Goal: Task Accomplishment & Management: Complete application form

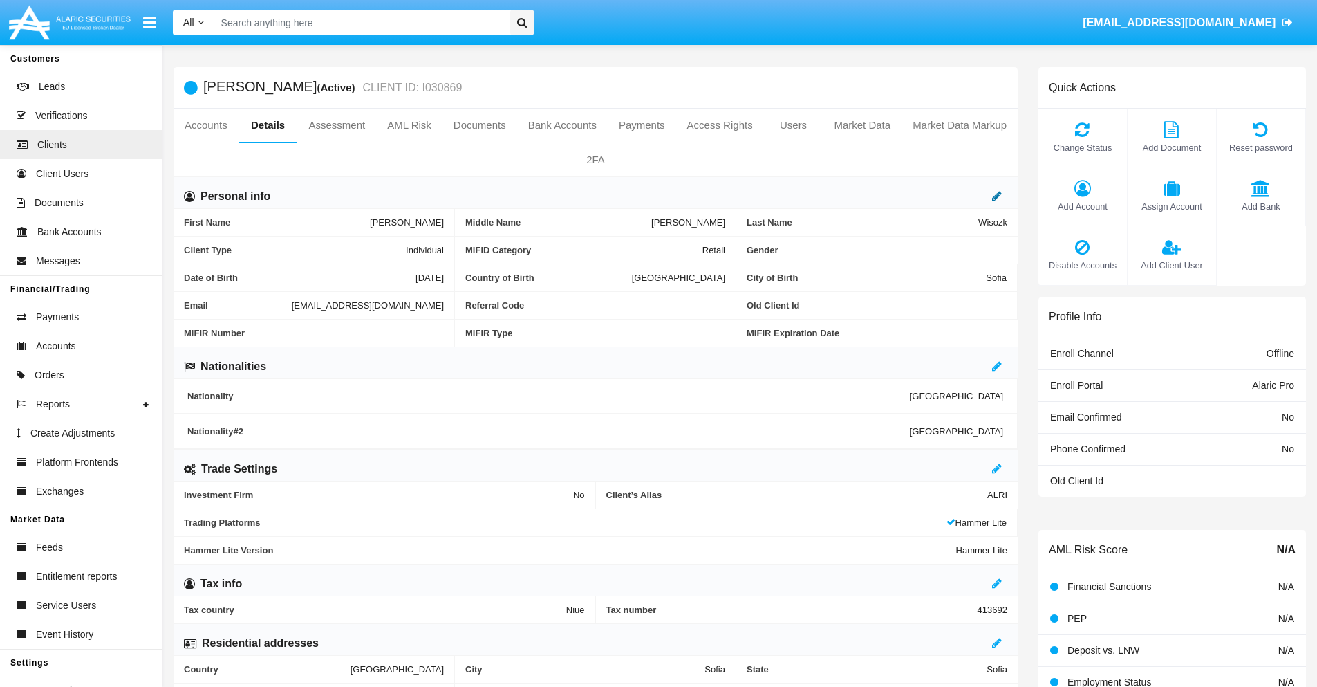
click at [997, 196] on icon at bounding box center [997, 195] width 10 height 11
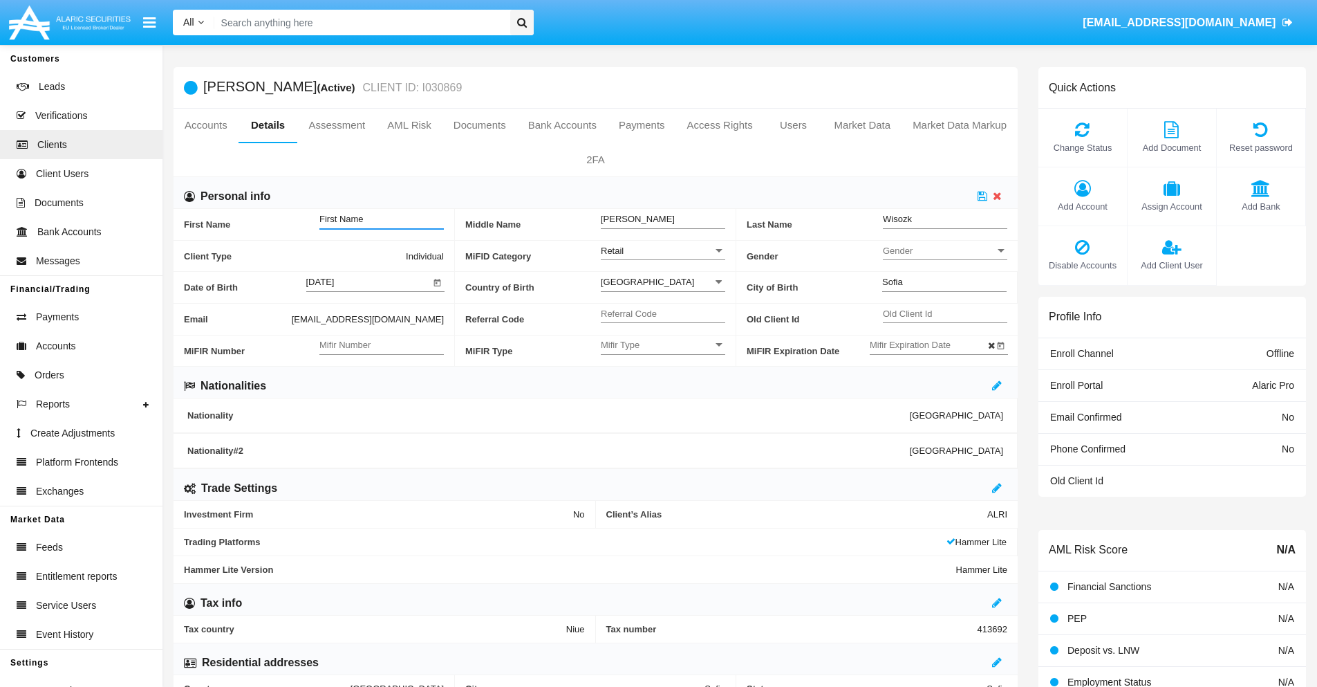
type input "First Name"
click at [982, 196] on icon at bounding box center [983, 195] width 10 height 11
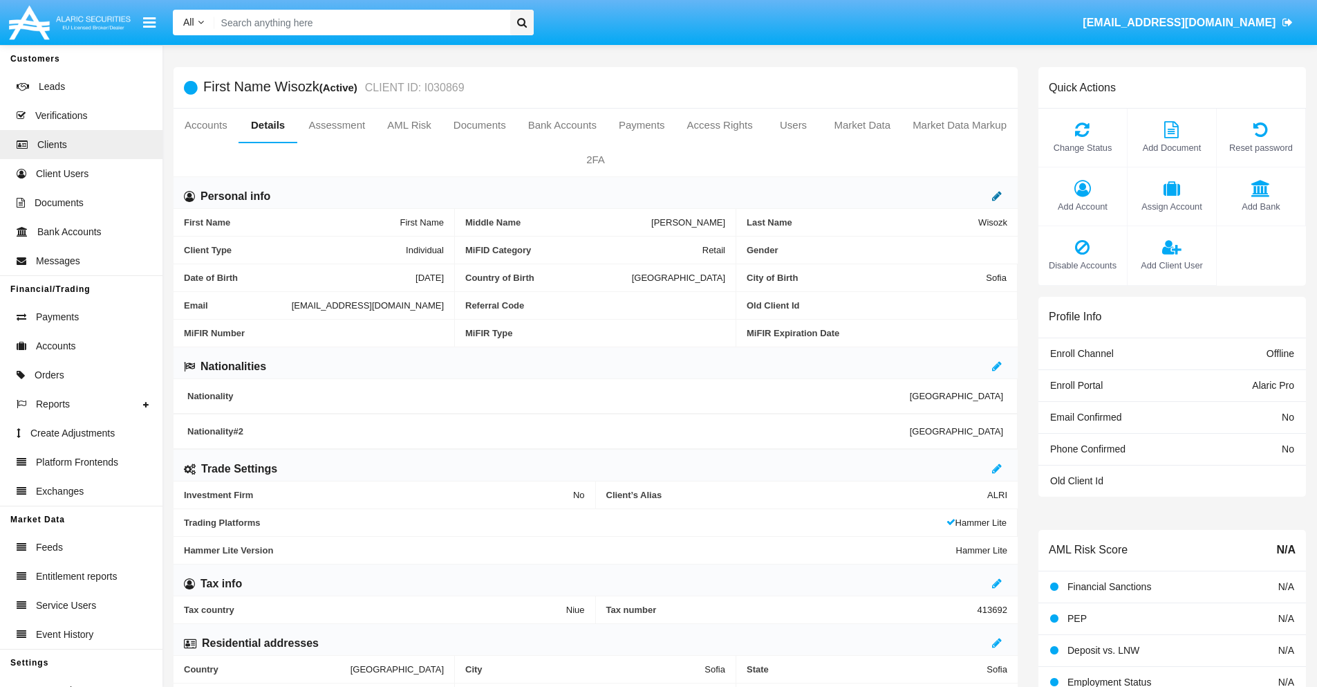
click at [997, 196] on icon at bounding box center [997, 195] width 10 height 11
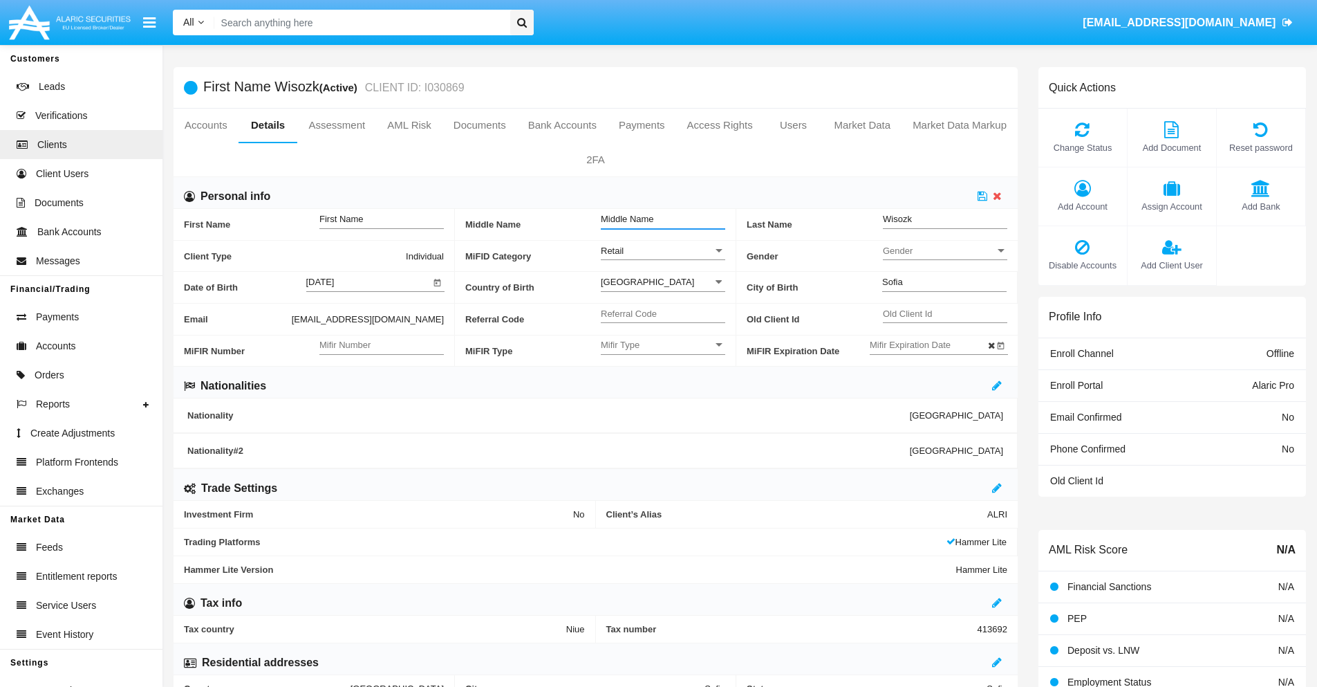
type input "Middle Name"
click at [982, 196] on icon at bounding box center [983, 195] width 10 height 11
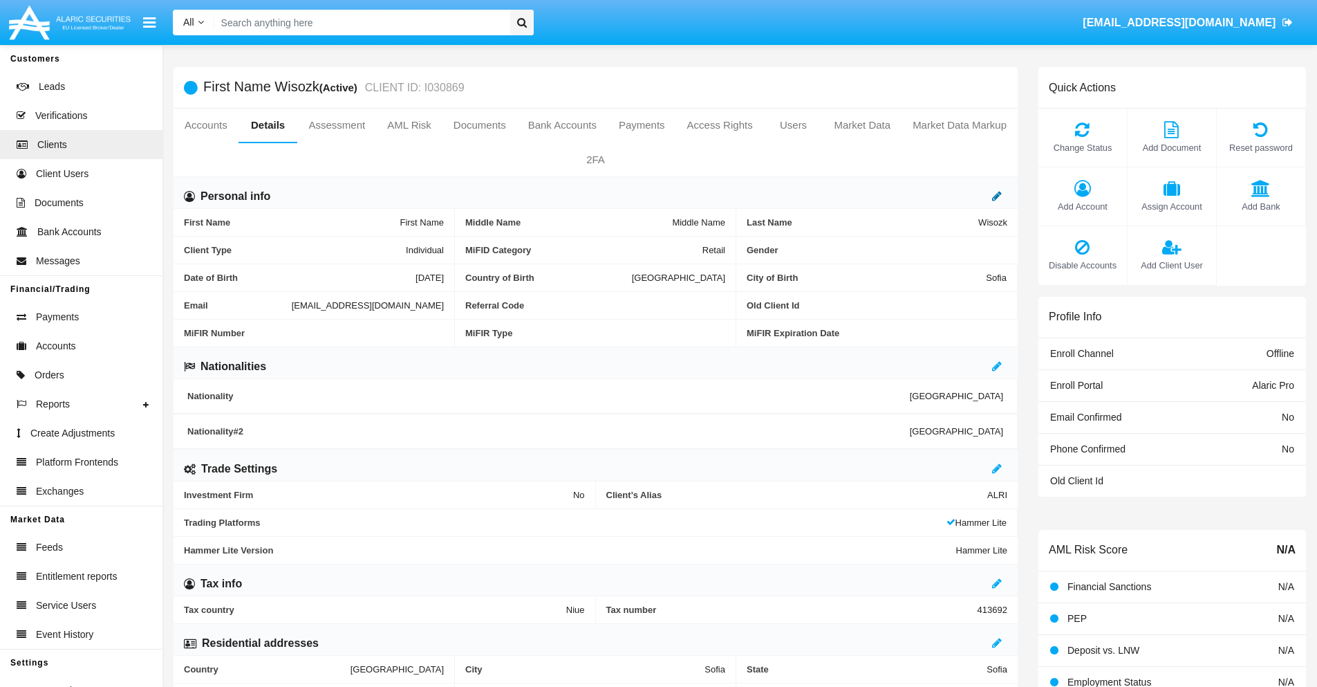
click at [997, 196] on icon at bounding box center [997, 195] width 10 height 11
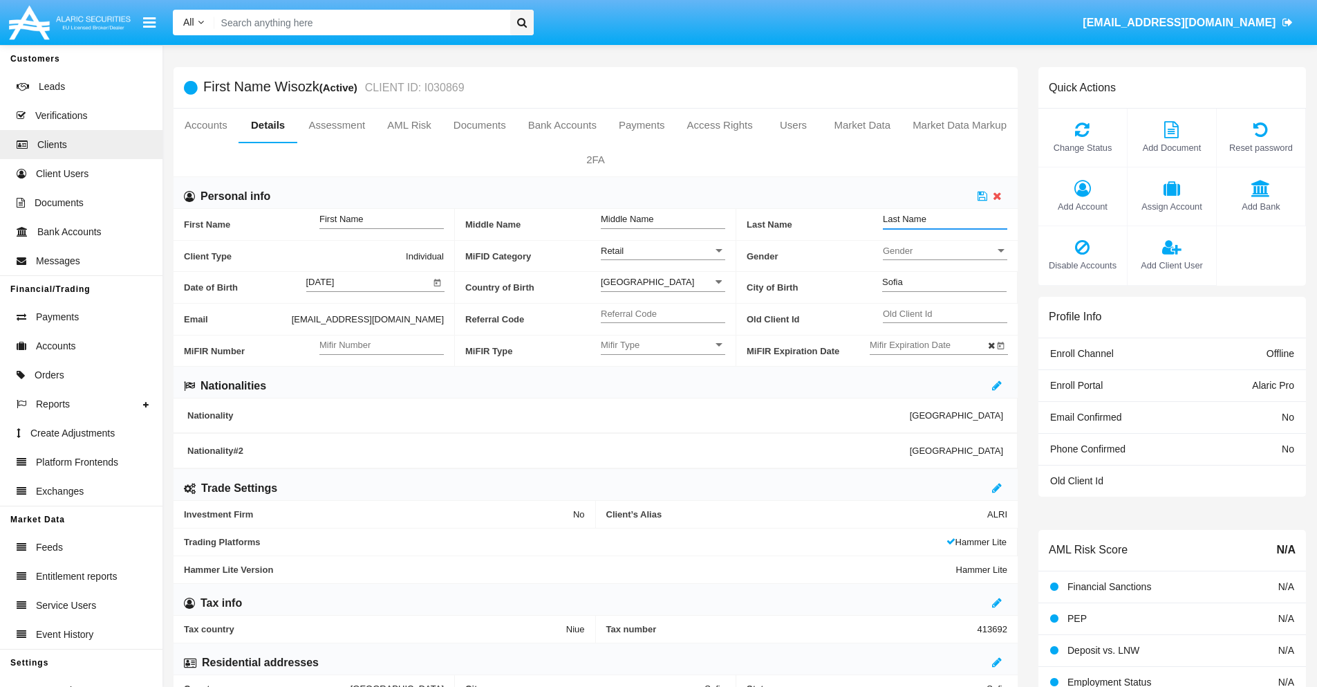
type input "Last Name"
click at [982, 196] on icon at bounding box center [983, 195] width 10 height 11
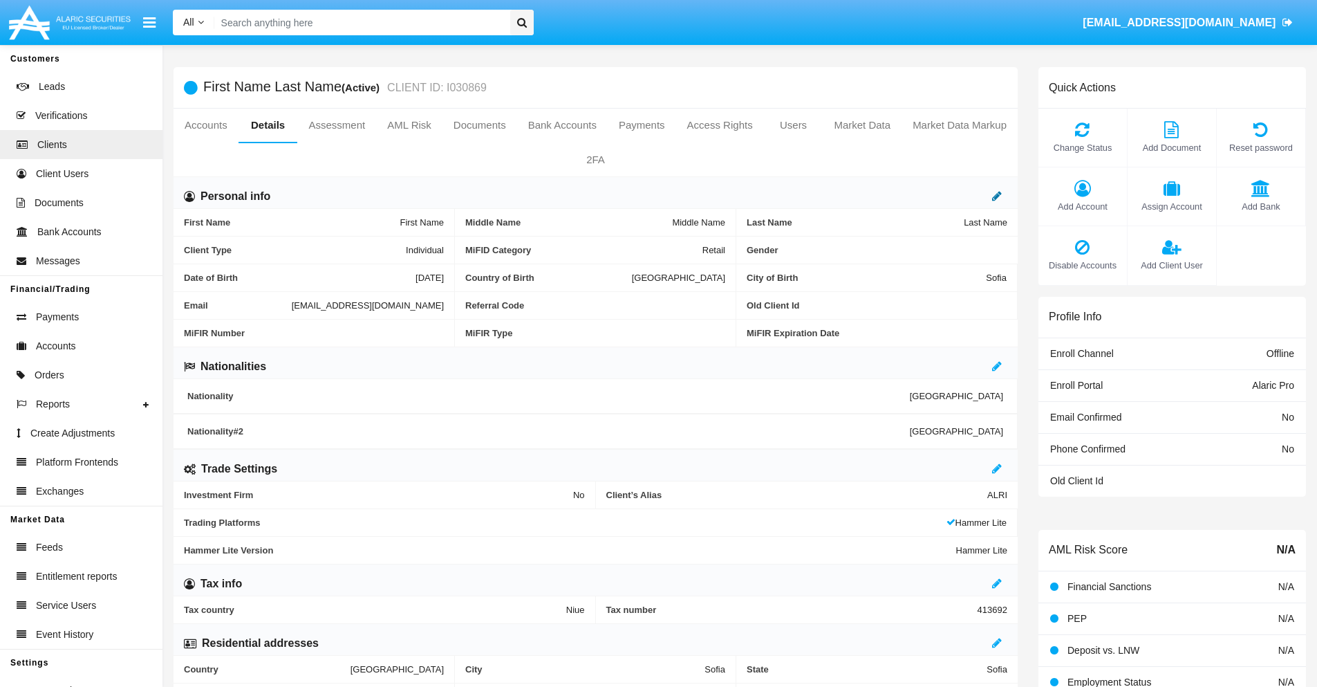
click at [997, 196] on icon at bounding box center [997, 195] width 10 height 11
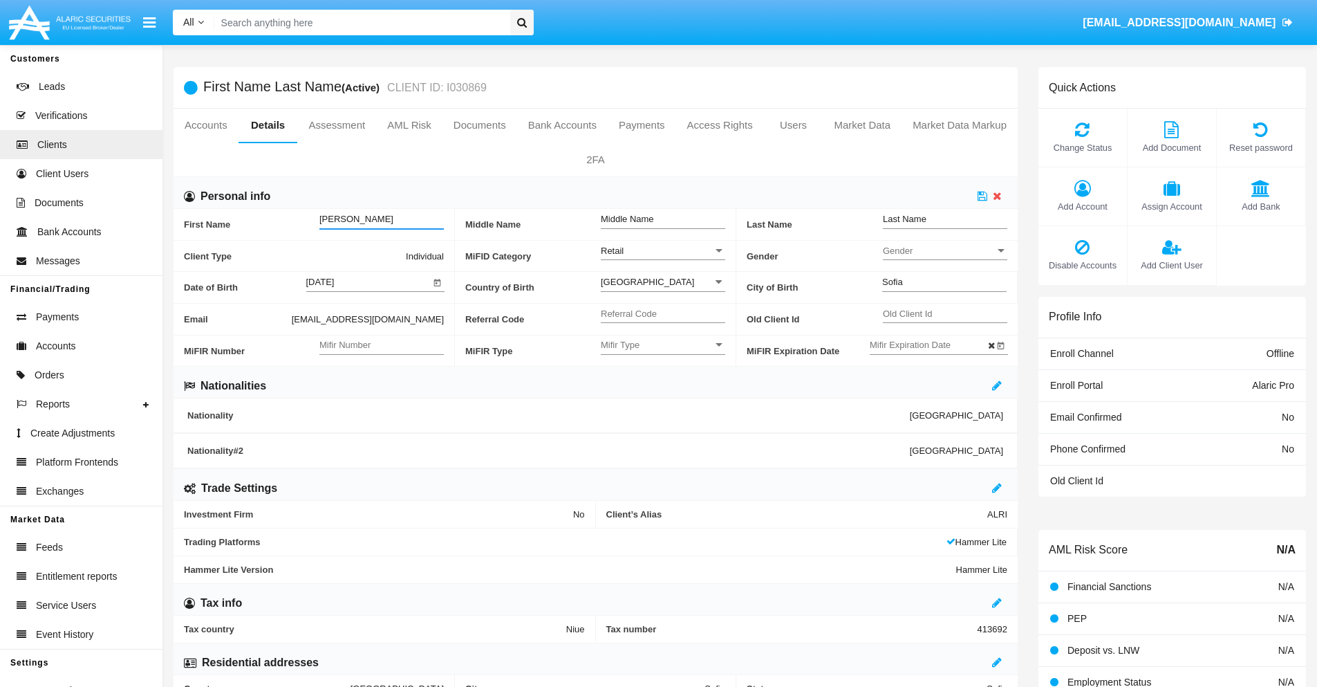
type input "Jeanett"
type input "Antone"
type input "Gleichner"
